Goal: Check status: Check status

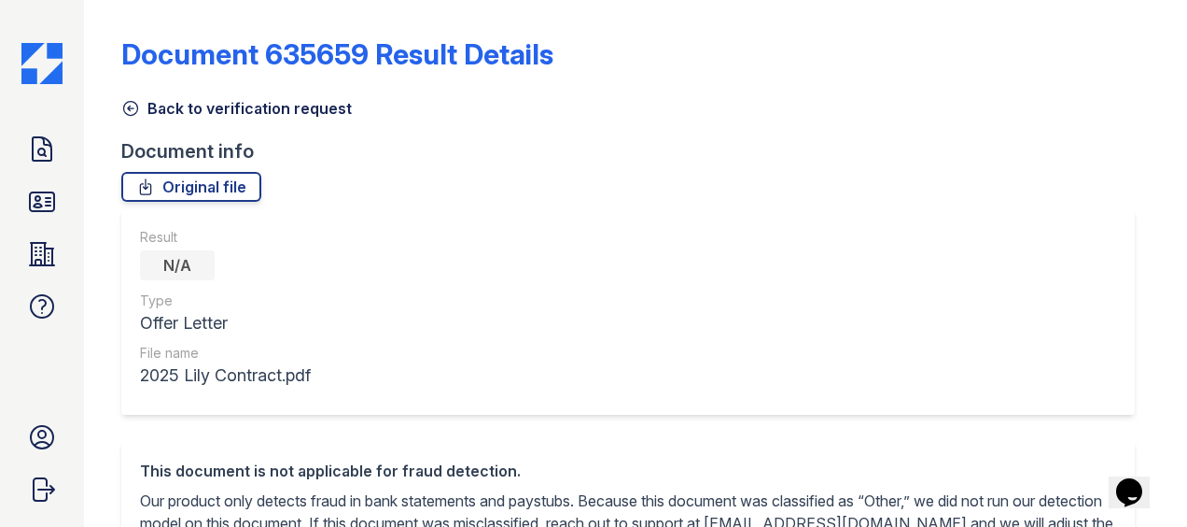
scroll to position [559, 0]
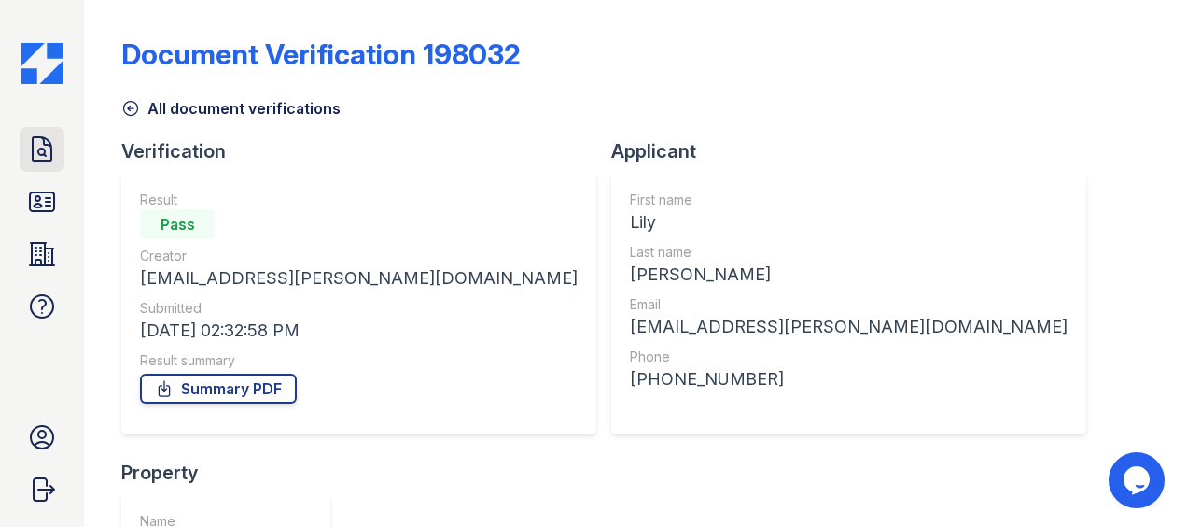
click at [47, 163] on icon at bounding box center [42, 149] width 30 height 30
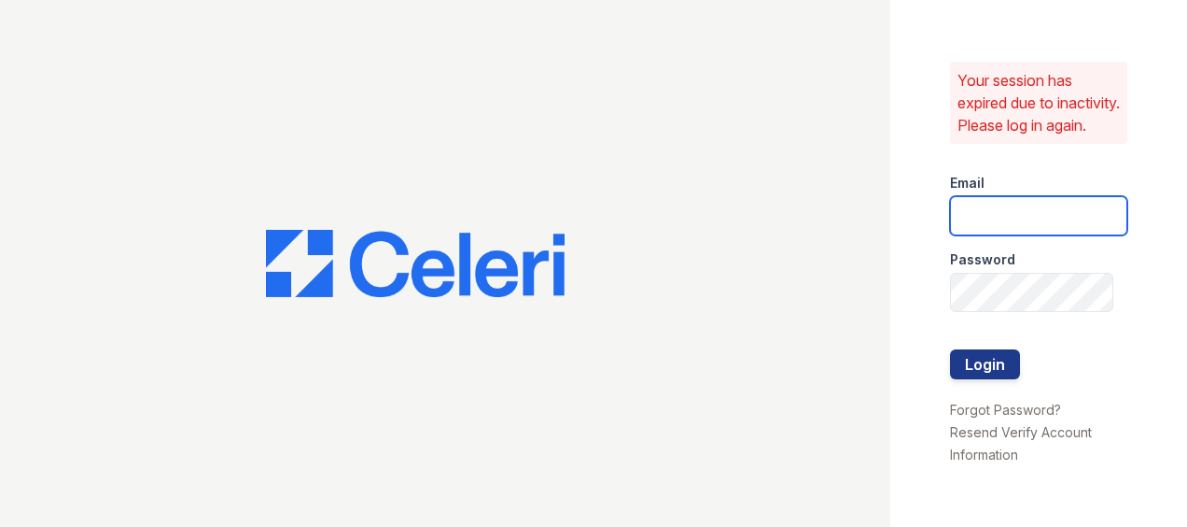
type input "[EMAIL_ADDRESS][DOMAIN_NAME]"
